Goal: Book appointment/travel/reservation

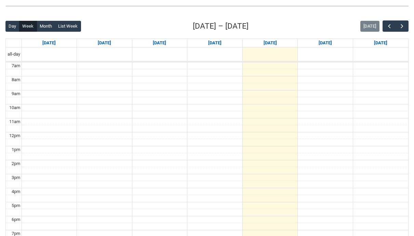
scroll to position [161, 0]
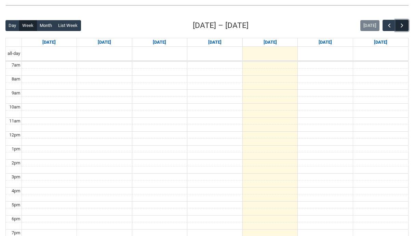
click at [403, 25] on span "button" at bounding box center [401, 25] width 7 height 7
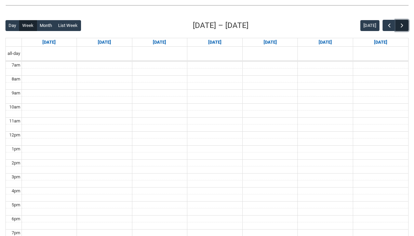
click at [403, 25] on span "button" at bounding box center [401, 25] width 7 height 7
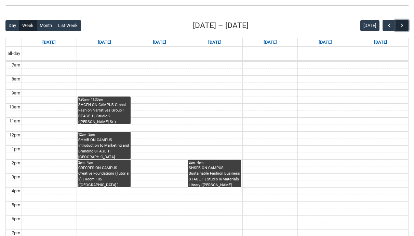
click at [403, 25] on span "button" at bounding box center [401, 25] width 7 height 7
click at [388, 27] on span "button" at bounding box center [389, 25] width 7 height 7
click at [405, 25] on button "button" at bounding box center [401, 25] width 13 height 11
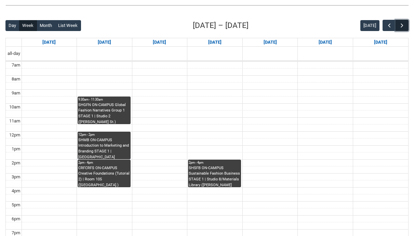
click at [405, 25] on button "button" at bounding box center [401, 25] width 13 height 11
click at [387, 25] on span "button" at bounding box center [389, 25] width 7 height 7
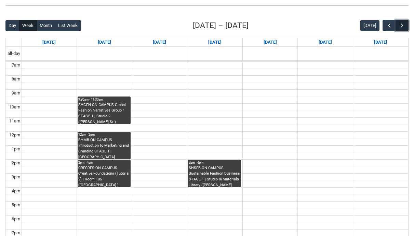
click at [406, 25] on button "button" at bounding box center [401, 25] width 13 height 11
click at [387, 28] on span "button" at bounding box center [389, 25] width 7 height 7
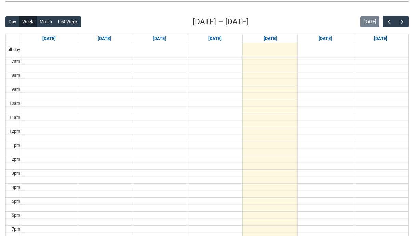
scroll to position [163, 0]
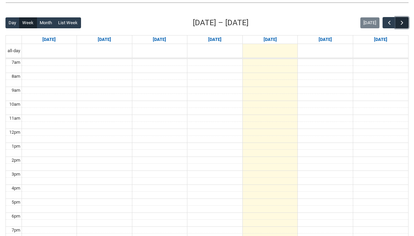
click at [401, 22] on span "button" at bounding box center [401, 22] width 7 height 7
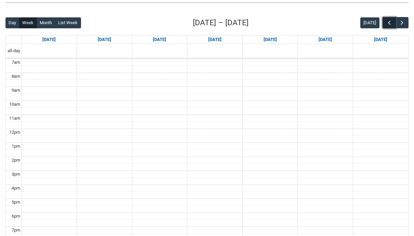
click at [395, 26] on button "button" at bounding box center [388, 22] width 13 height 11
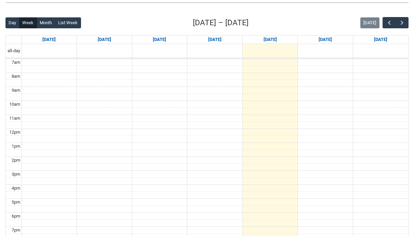
click at [380, 25] on div "[DATE]" at bounding box center [384, 22] width 48 height 11
click at [383, 25] on button "button" at bounding box center [388, 22] width 13 height 11
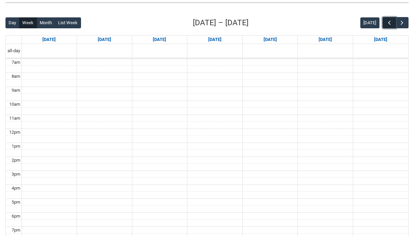
click at [383, 25] on button "button" at bounding box center [388, 22] width 13 height 11
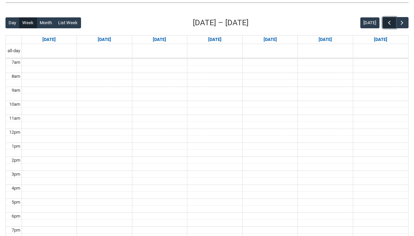
click at [383, 25] on button "button" at bounding box center [388, 22] width 13 height 11
click at [408, 26] on button "button" at bounding box center [401, 22] width 13 height 11
click at [402, 25] on span "button" at bounding box center [401, 22] width 7 height 7
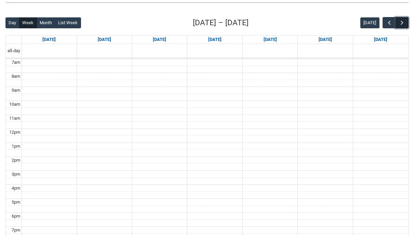
click at [402, 25] on span "button" at bounding box center [401, 22] width 7 height 7
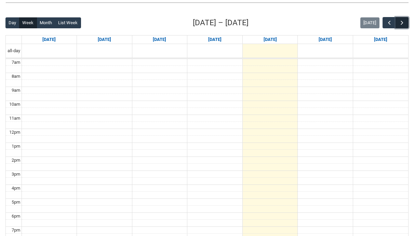
click at [402, 25] on span "button" at bounding box center [401, 22] width 7 height 7
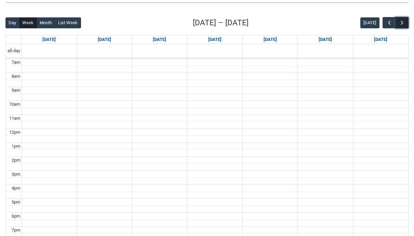
click at [402, 25] on span "button" at bounding box center [401, 22] width 7 height 7
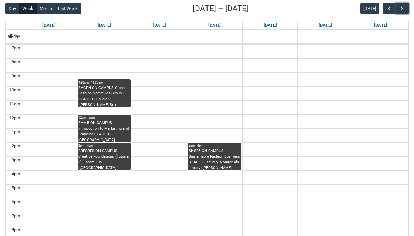
scroll to position [178, 0]
